Goal: Entertainment & Leisure: Consume media (video, audio)

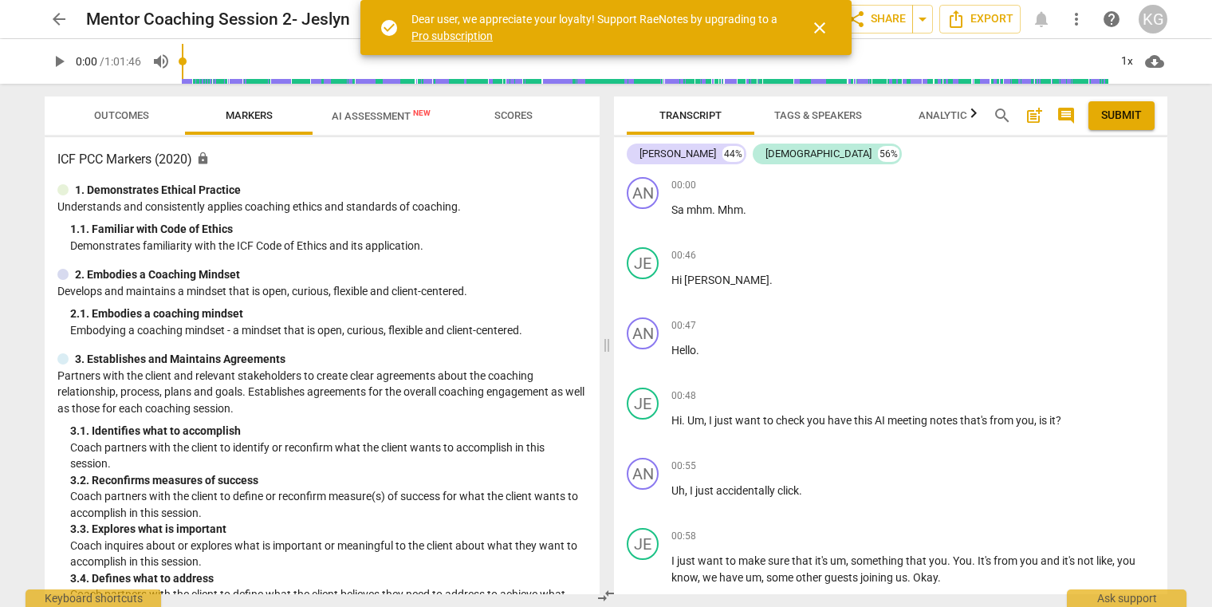
click at [58, 66] on span "play_arrow" at bounding box center [58, 61] width 19 height 19
click at [1121, 53] on div "1x" at bounding box center [1127, 62] width 30 height 26
click at [1157, 144] on li "1.5x" at bounding box center [1138, 154] width 53 height 30
click at [820, 15] on button "close" at bounding box center [820, 28] width 38 height 38
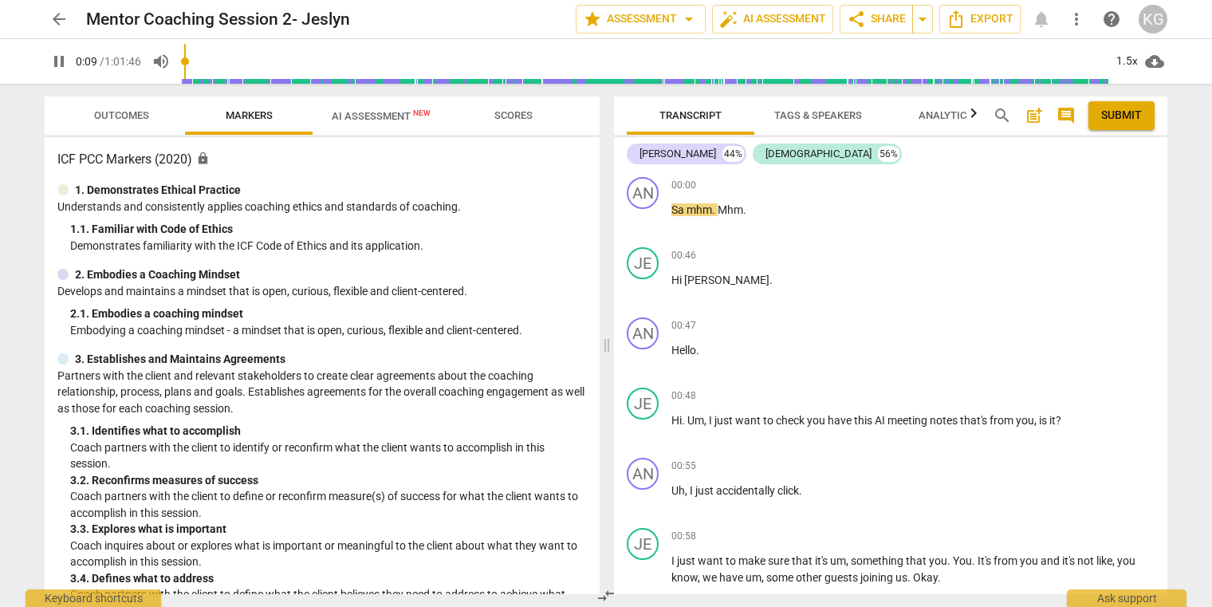
click at [205, 37] on input "range" at bounding box center [645, 61] width 927 height 51
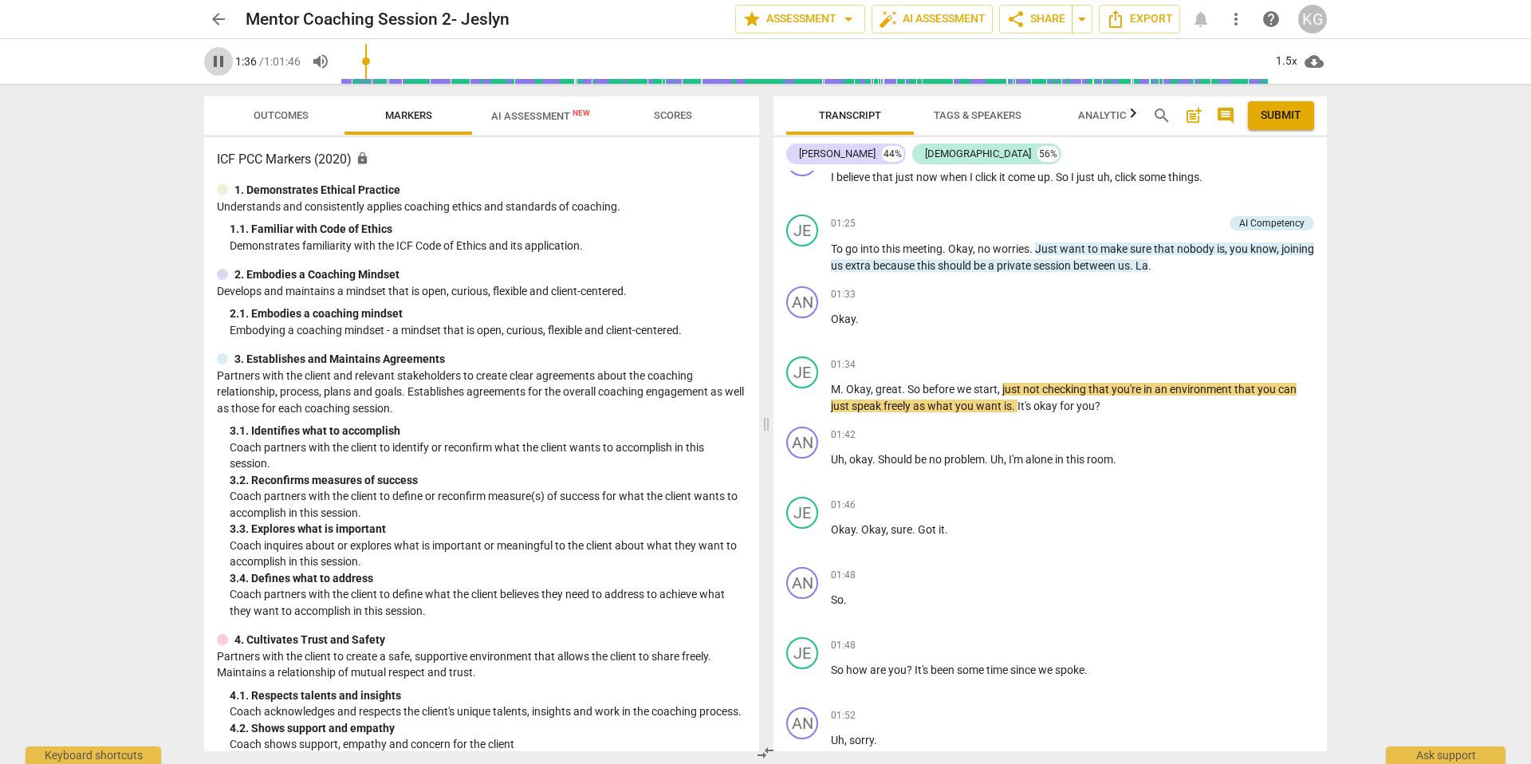
click at [224, 64] on span "pause" at bounding box center [218, 61] width 19 height 19
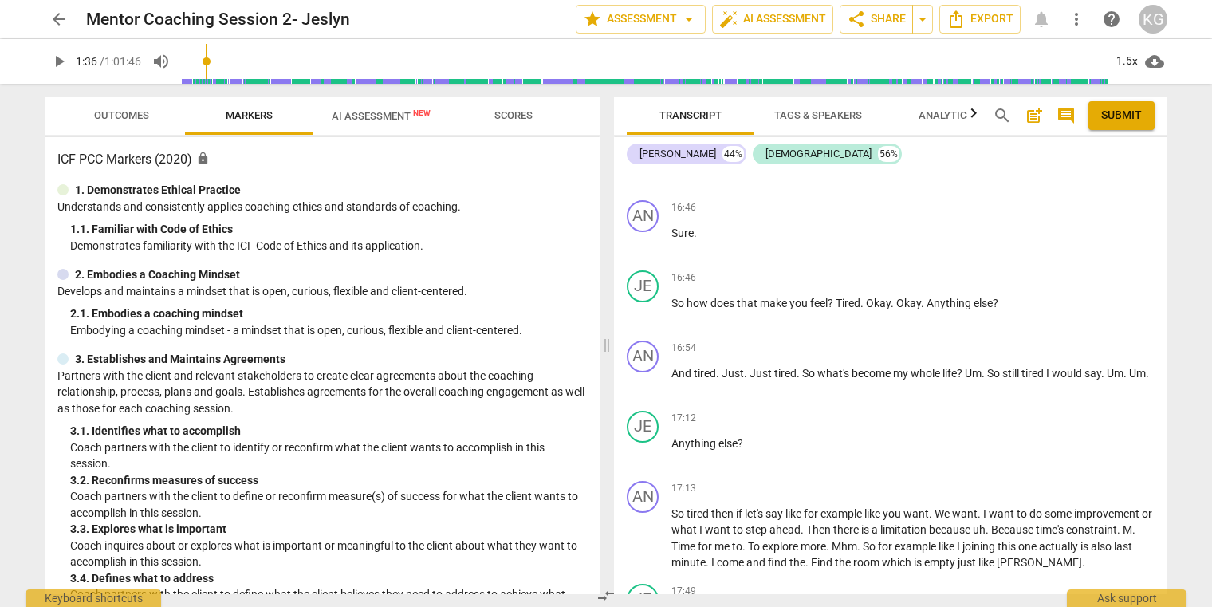
scroll to position [6478, 0]
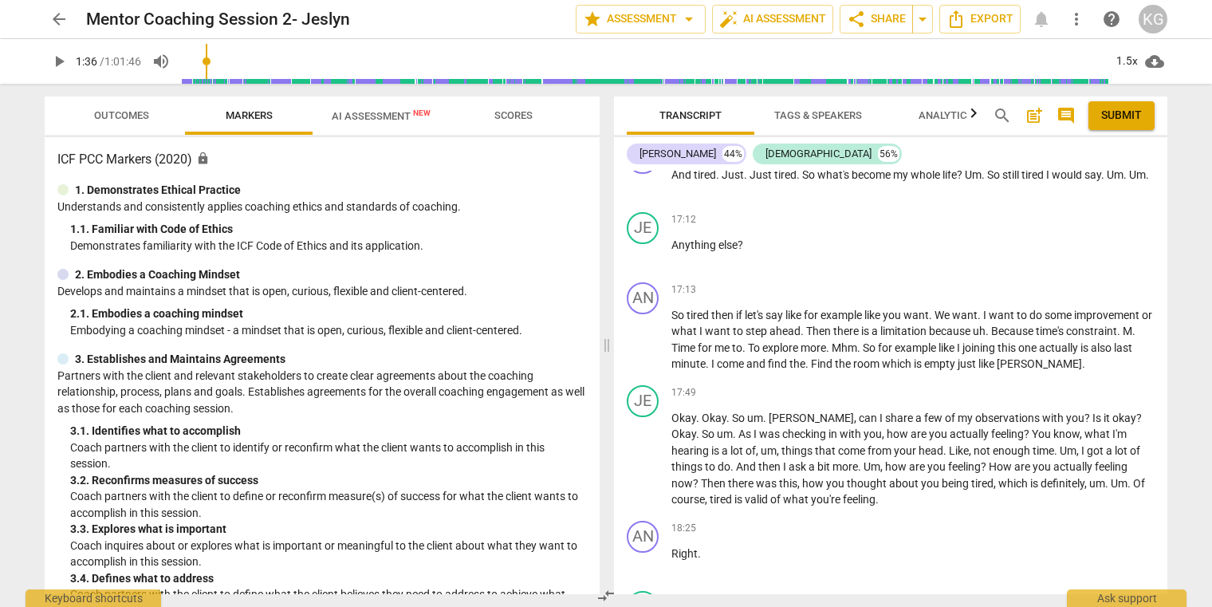
click at [59, 57] on span "play_arrow" at bounding box center [58, 61] width 19 height 19
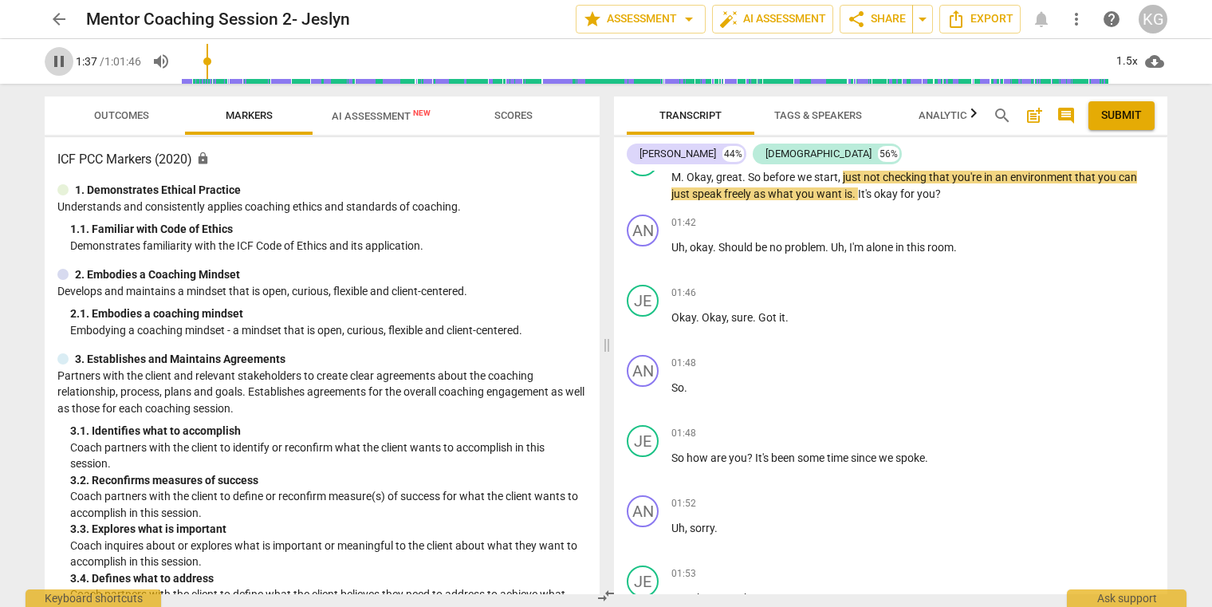
click at [59, 57] on span "pause" at bounding box center [58, 61] width 19 height 19
type input "98"
